Goal: Information Seeking & Learning: Learn about a topic

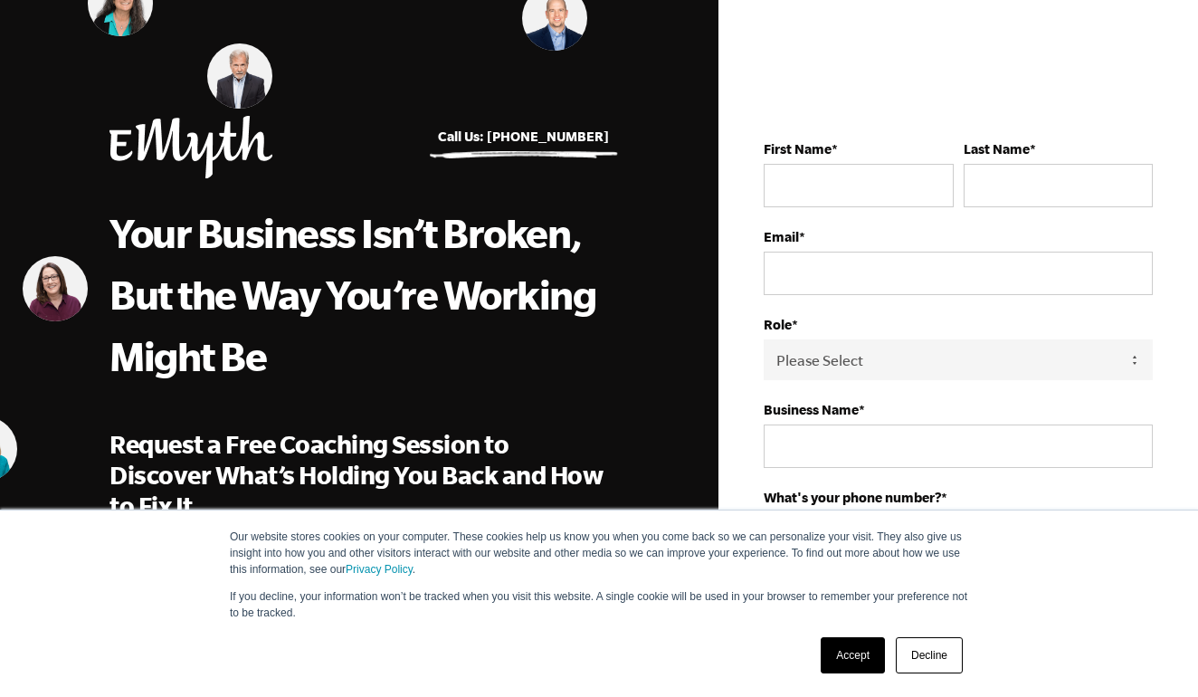
click at [846, 663] on link "Accept" at bounding box center [853, 655] width 64 height 36
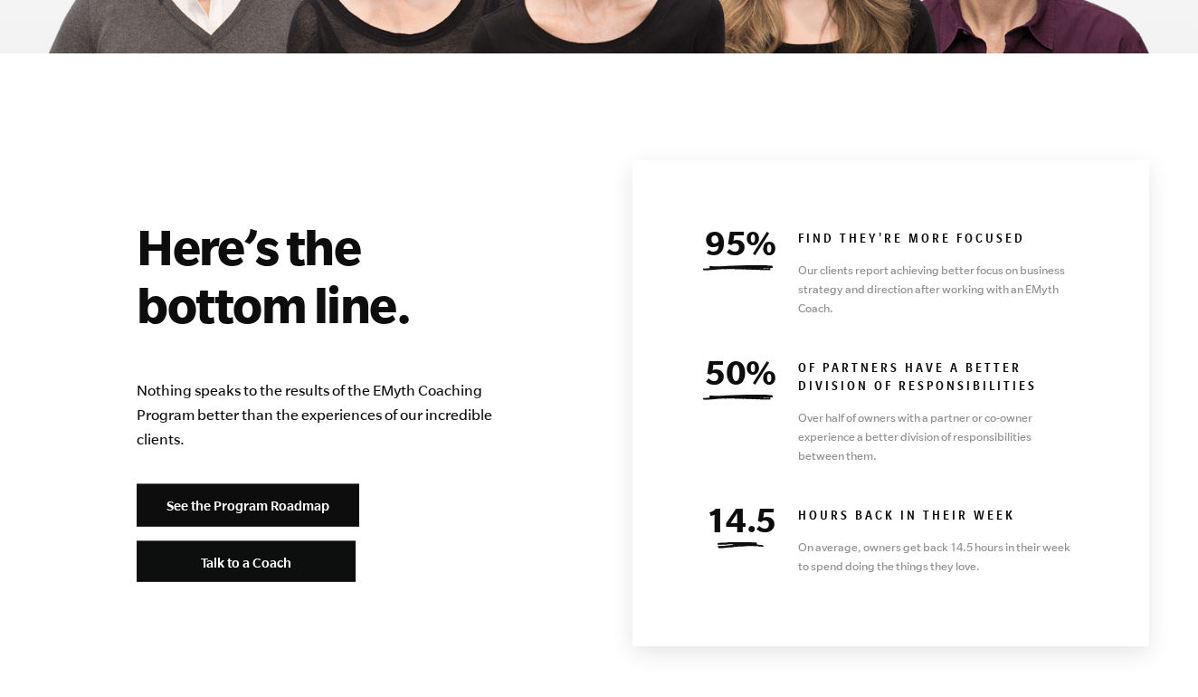
scroll to position [7881, 0]
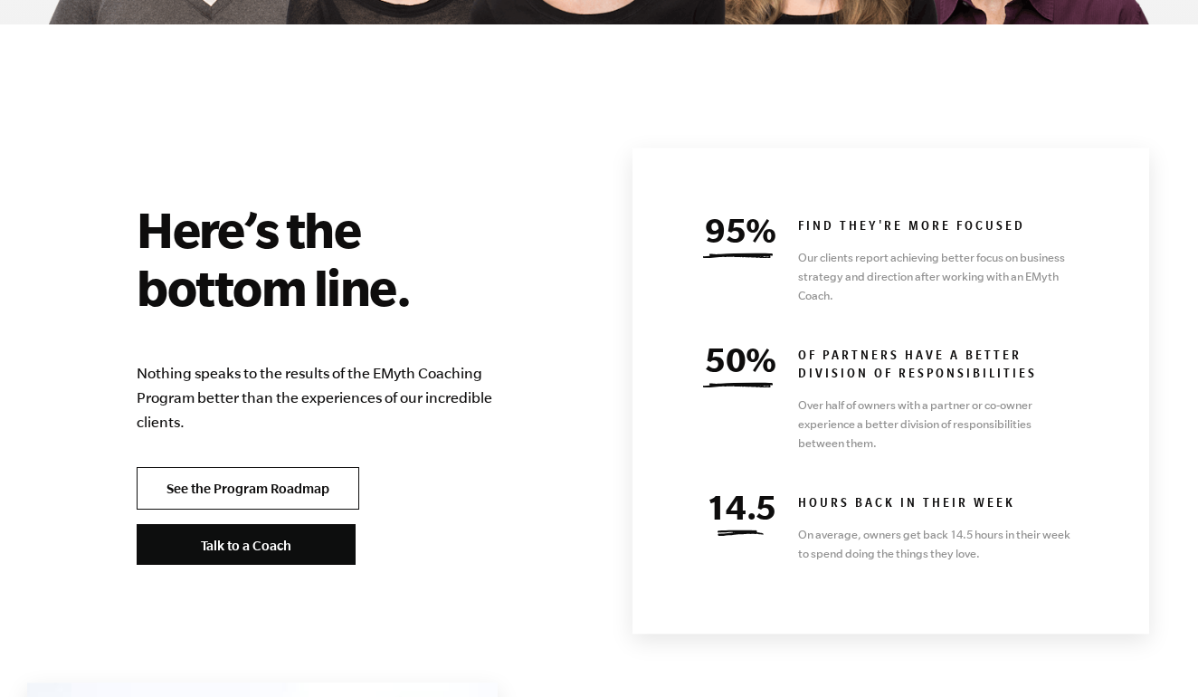
click at [271, 467] on link "See the Program Roadmap" at bounding box center [248, 488] width 223 height 43
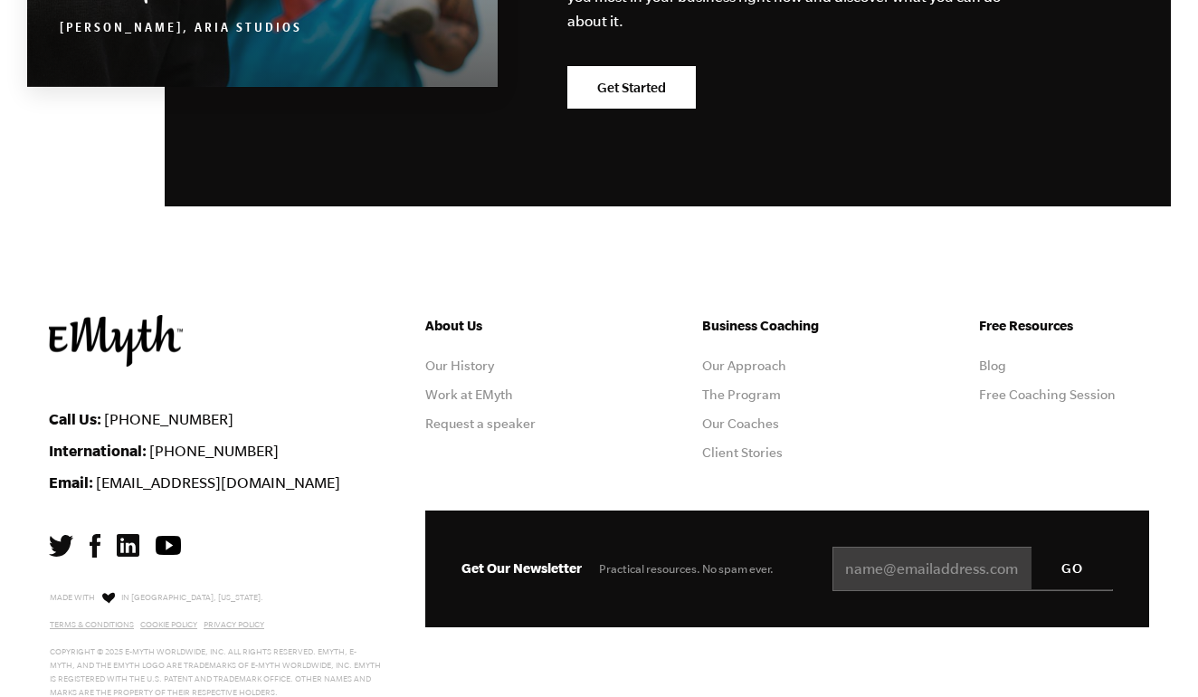
scroll to position [5266, 0]
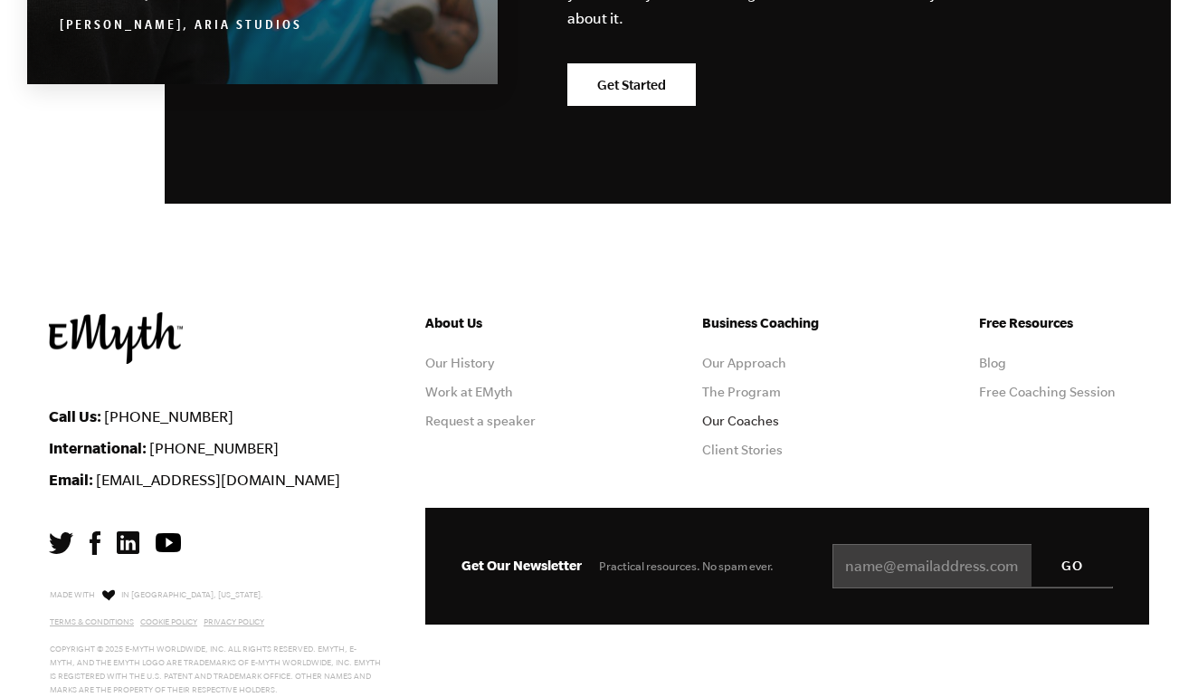
click at [731, 423] on link "Our Coaches" at bounding box center [740, 421] width 77 height 14
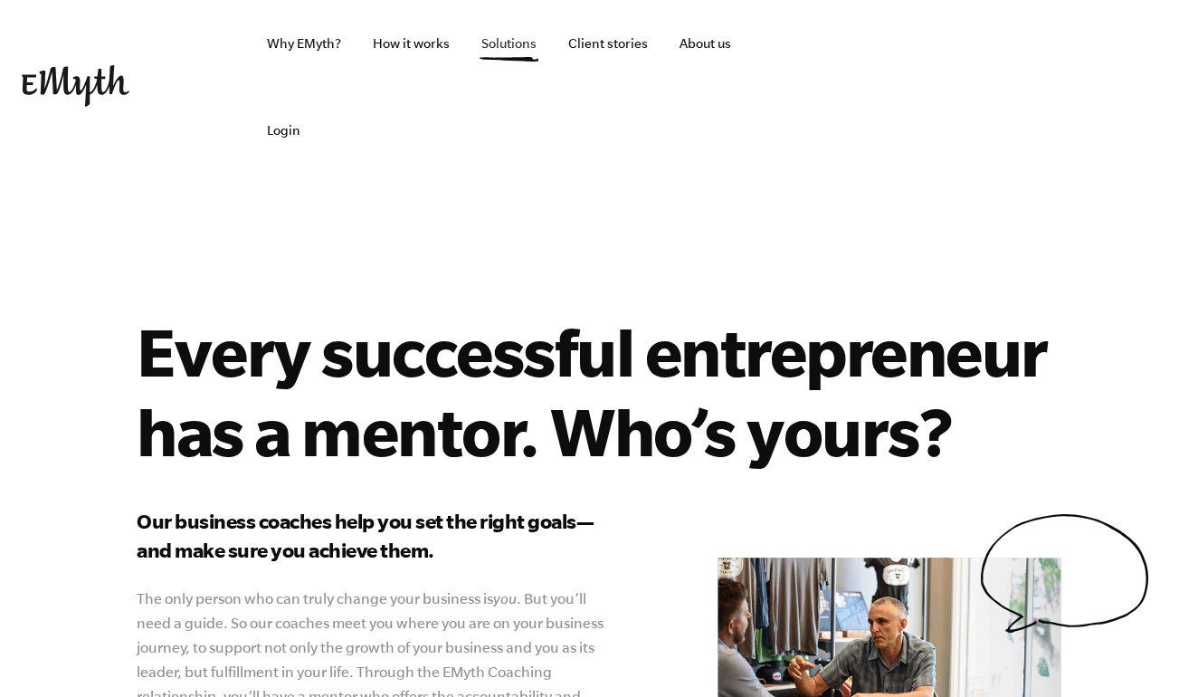
click at [519, 47] on link "Solutions" at bounding box center [509, 43] width 84 height 87
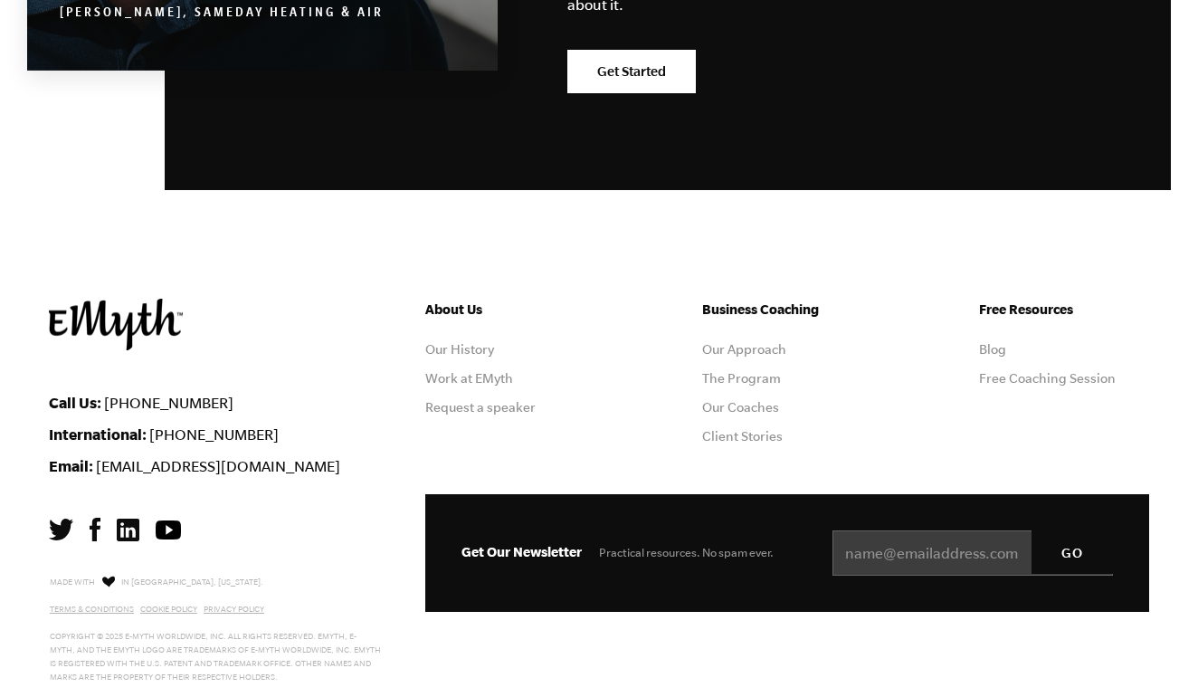
scroll to position [3418, 0]
